Goal: Check status

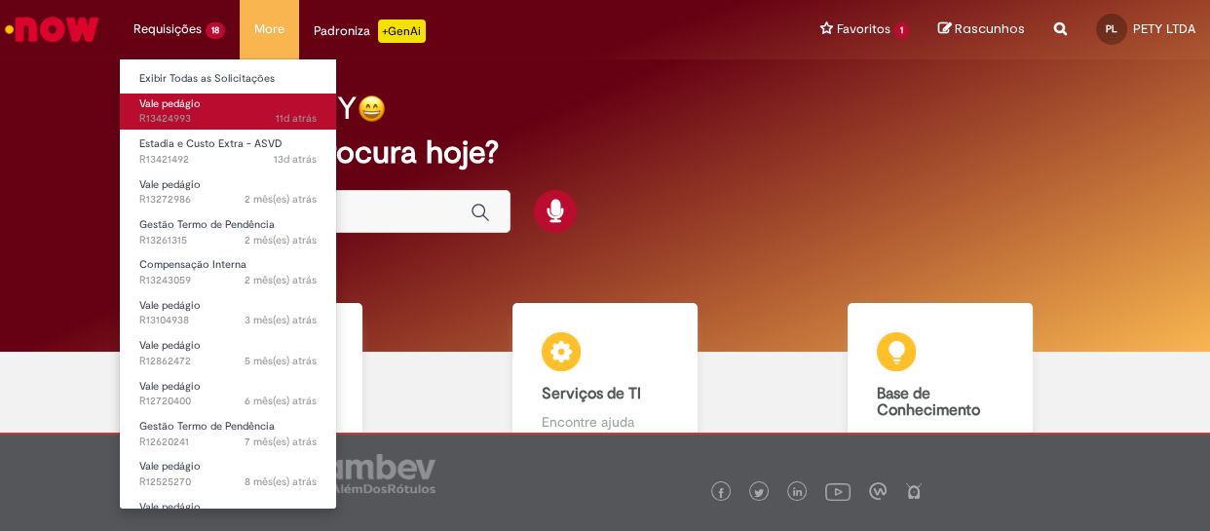
click at [188, 106] on span "Vale pedágio" at bounding box center [169, 103] width 61 height 15
click at [200, 104] on span "Vale pedágio" at bounding box center [169, 103] width 61 height 15
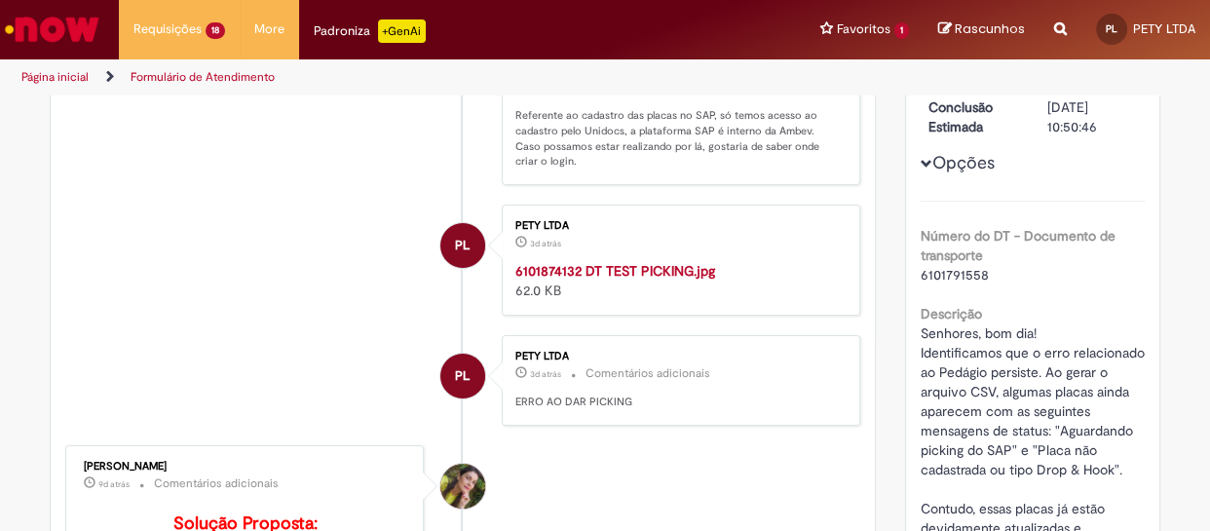
scroll to position [200, 0]
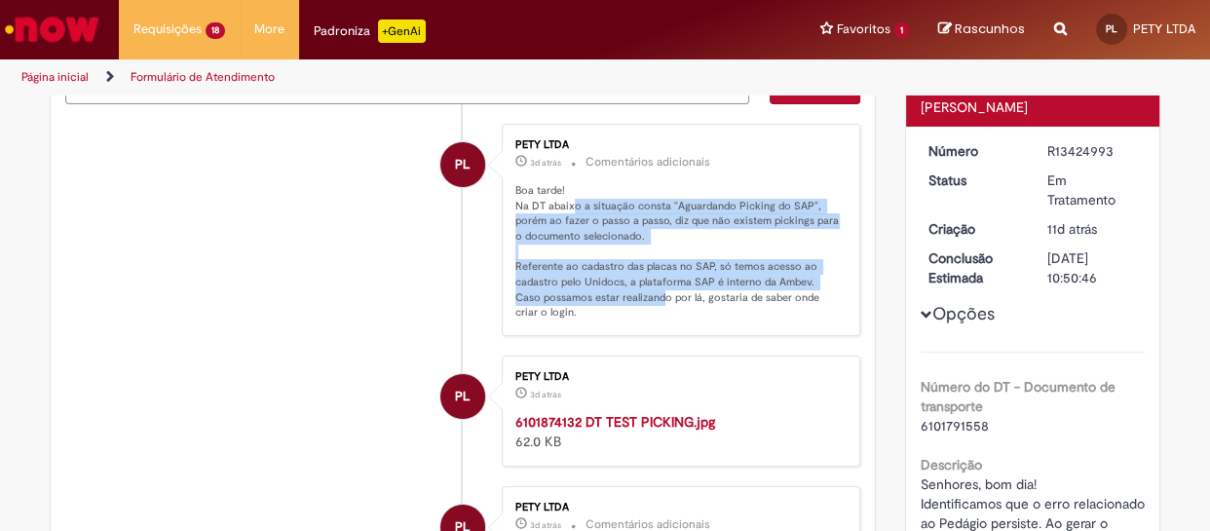
drag, startPoint x: 564, startPoint y: 205, endPoint x: 670, endPoint y: 267, distance: 123.1
click at [621, 294] on p "Boa tarde! Na DT abaixo a situação consta "Aguardando Picking do SAP", porém ao…" at bounding box center [677, 251] width 324 height 137
click at [714, 267] on p "Boa tarde! Na DT abaixo a situação consta "Aguardando Picking do SAP", porém ao…" at bounding box center [677, 251] width 324 height 137
click at [712, 265] on p "Boa tarde! Na DT abaixo a situação consta "Aguardando Picking do SAP", porém ao…" at bounding box center [677, 251] width 324 height 137
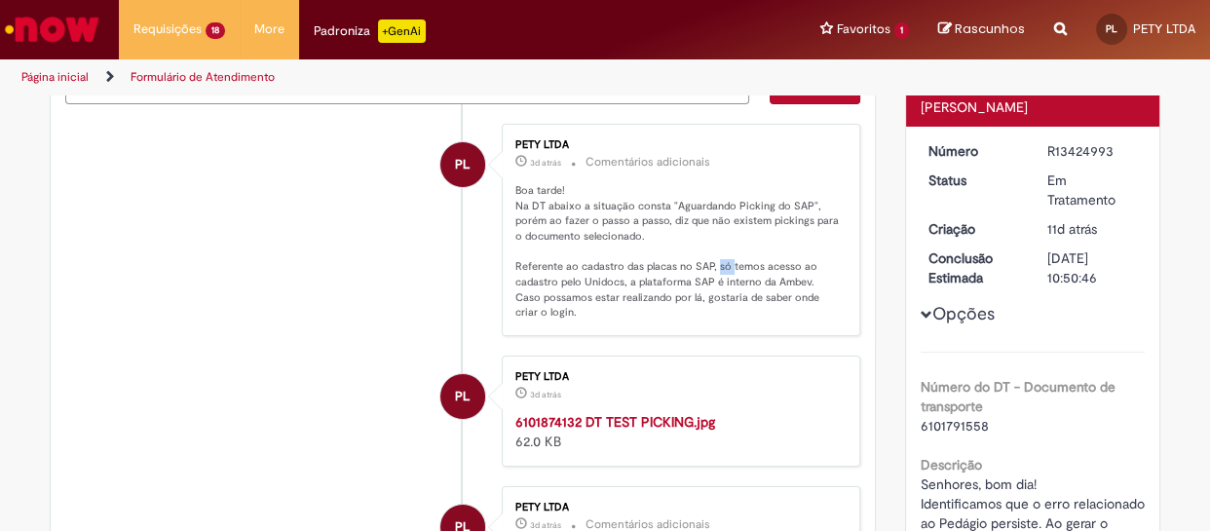
click at [712, 265] on p "Boa tarde! Na DT abaixo a situação consta "Aguardando Picking do SAP", porém ao…" at bounding box center [677, 251] width 324 height 137
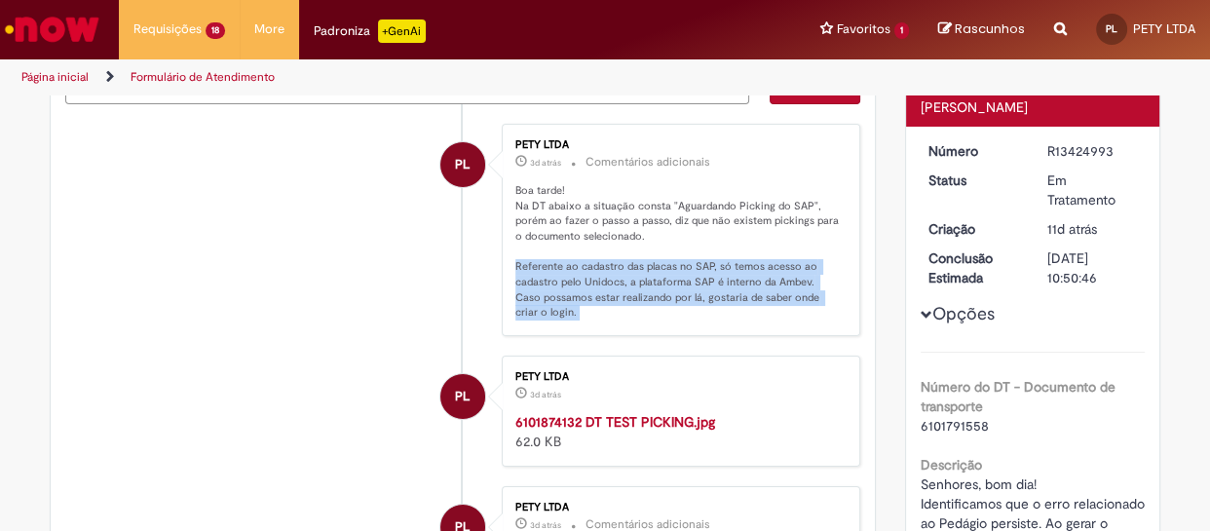
click at [712, 265] on p "Boa tarde! Na DT abaixo a situação consta "Aguardando Picking do SAP", porém ao…" at bounding box center [677, 251] width 324 height 137
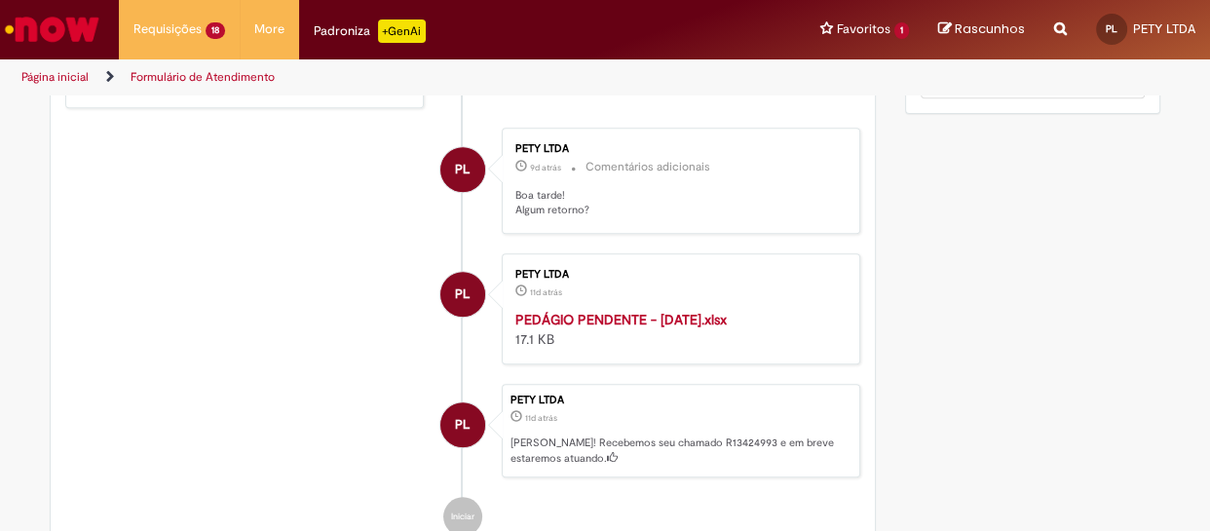
scroll to position [1440, 0]
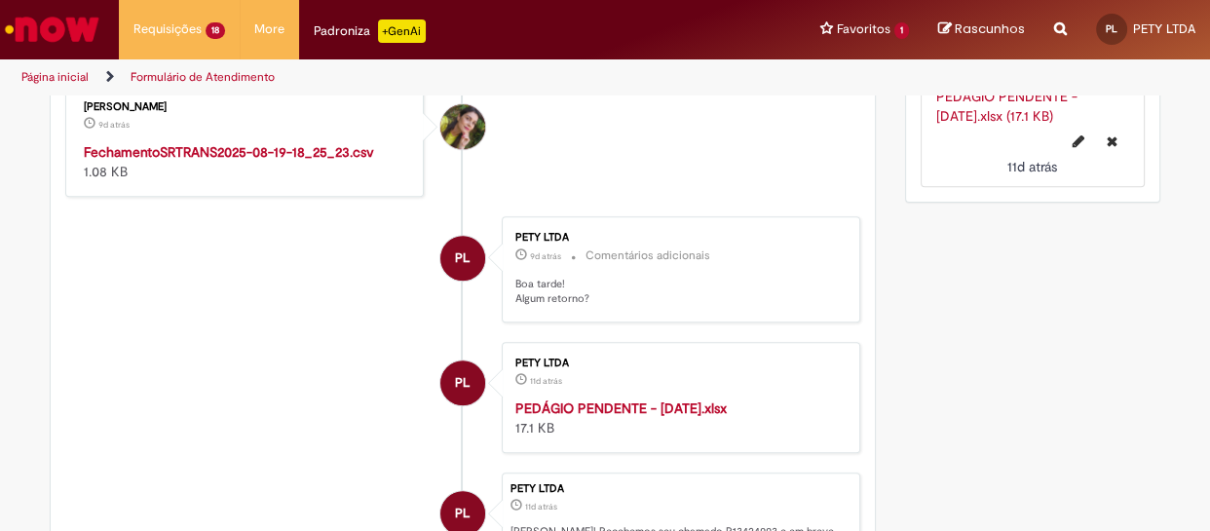
click at [255, 161] on strong "FechamentoSRTRANS2025-08-19-18_25_23.csv" at bounding box center [229, 152] width 290 height 18
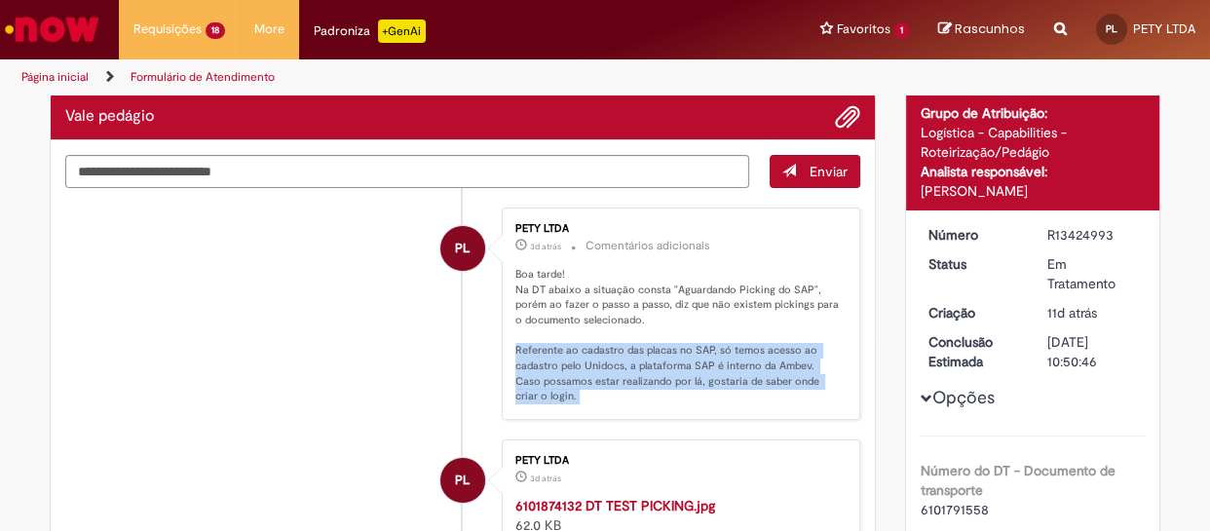
scroll to position [0, 0]
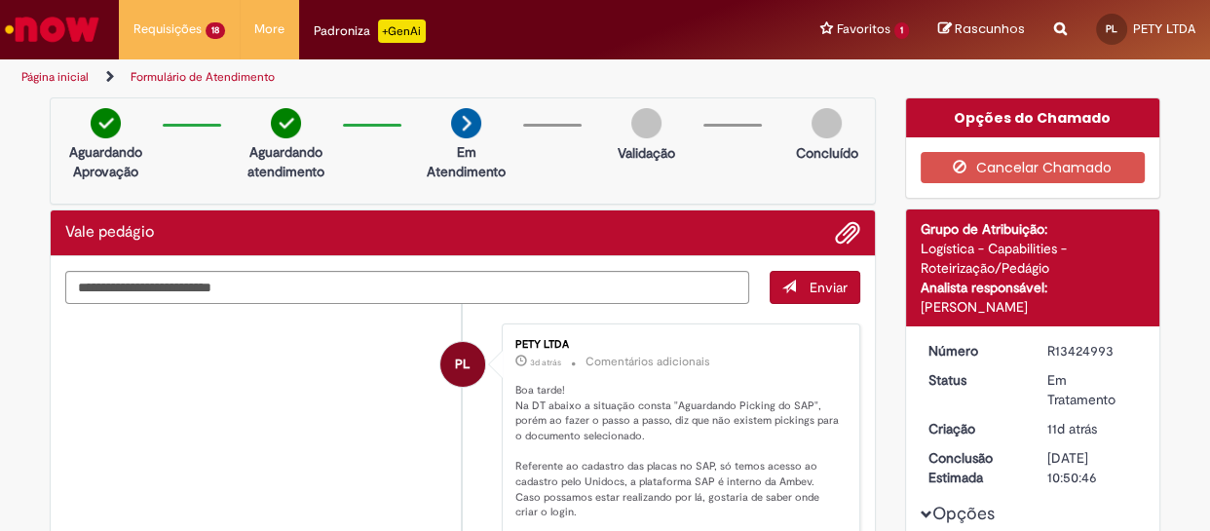
click at [365, 327] on li "PL PETY LTDA 3d atrás 3 dias atrás Comentários adicionais Boa tarde! Na DT abai…" at bounding box center [462, 429] width 795 height 212
